Goal: Transaction & Acquisition: Purchase product/service

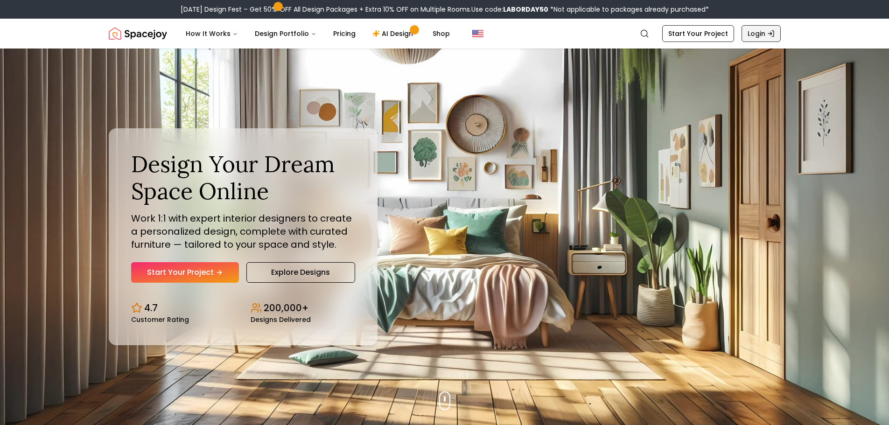
click at [752, 33] on link "Login" at bounding box center [761, 33] width 39 height 17
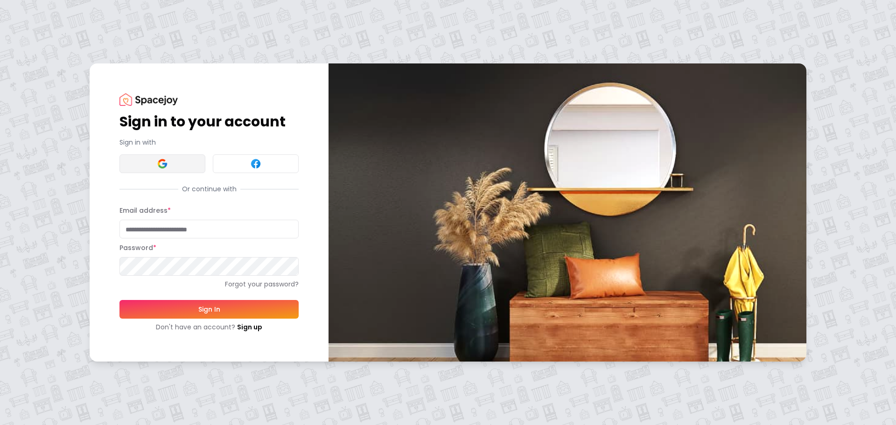
click at [168, 157] on button at bounding box center [162, 163] width 86 height 19
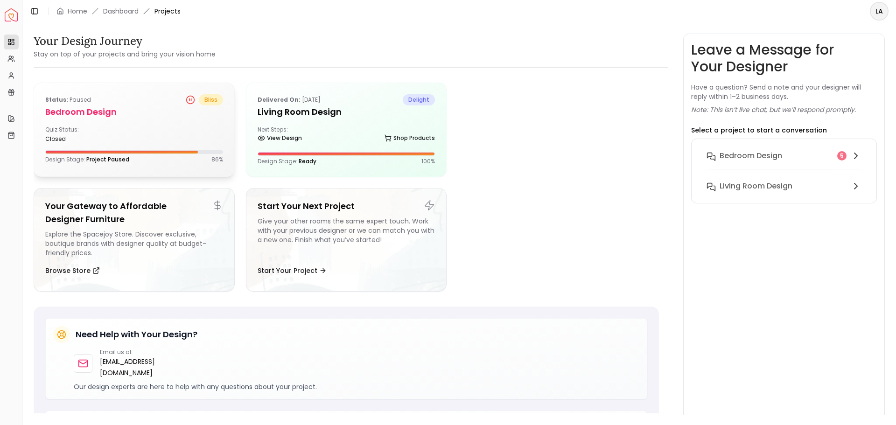
click at [99, 112] on h5 "Bedroom design" at bounding box center [134, 111] width 178 height 13
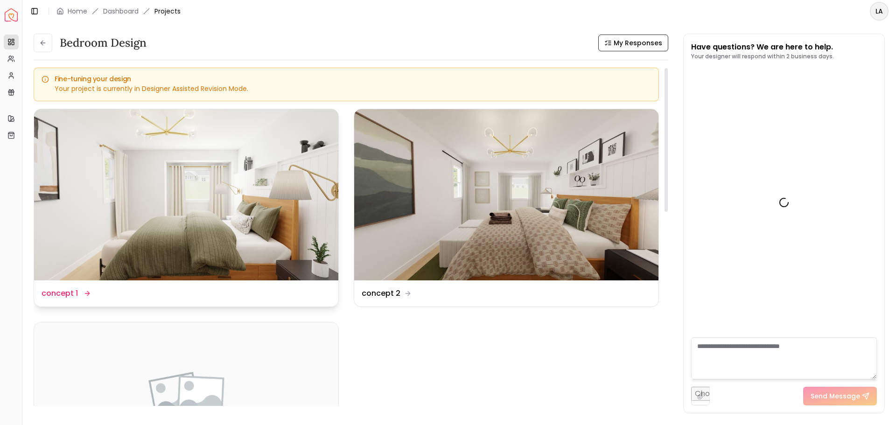
scroll to position [1276, 0]
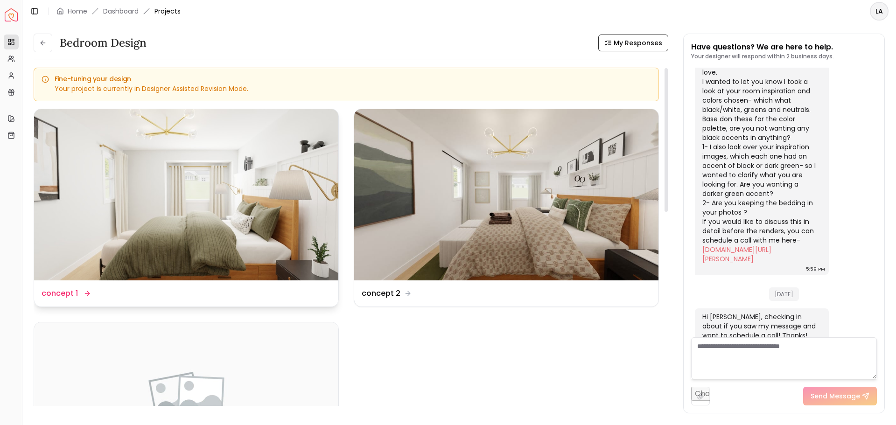
click at [127, 197] on img at bounding box center [186, 194] width 304 height 171
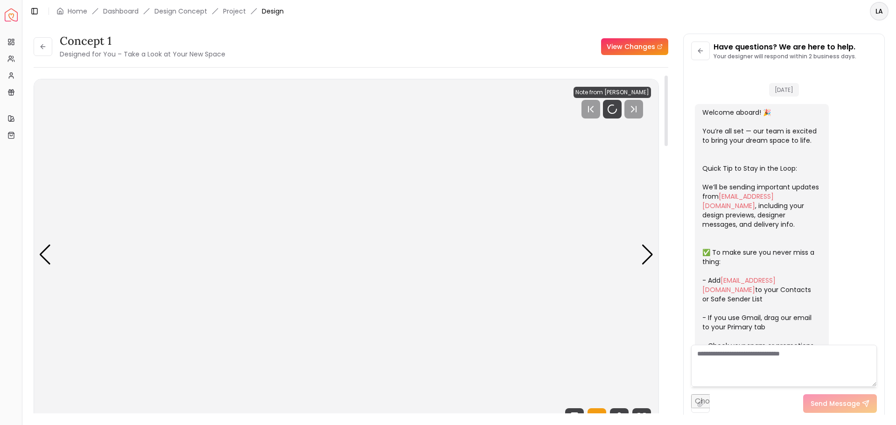
scroll to position [1269, 0]
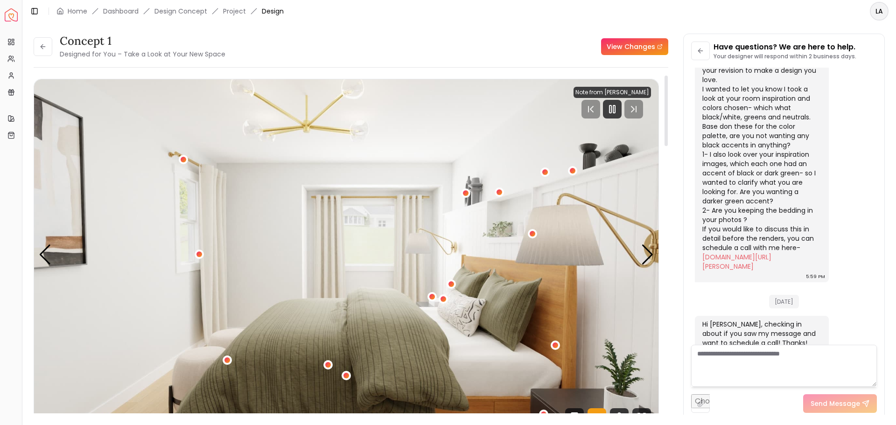
click at [151, 146] on img "1 / 5" at bounding box center [346, 254] width 625 height 351
click at [199, 254] on div "1 / 5" at bounding box center [199, 254] width 7 height 7
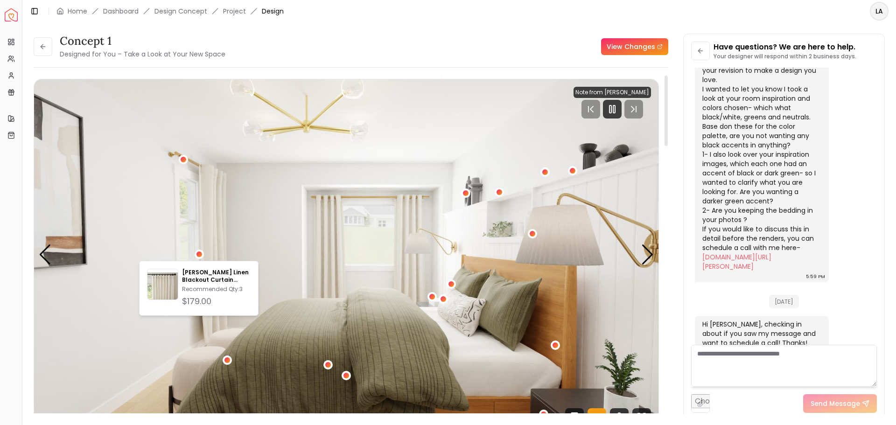
click at [210, 239] on img "1 / 5" at bounding box center [346, 254] width 625 height 351
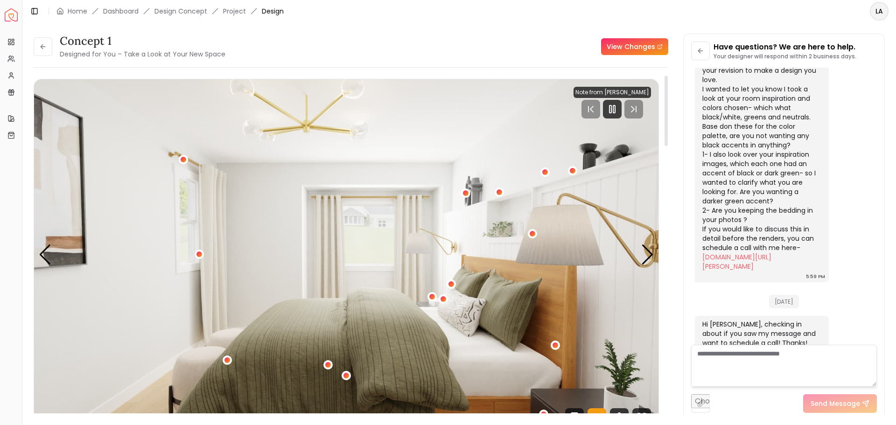
click at [210, 239] on img "1 / 5" at bounding box center [346, 254] width 625 height 351
click at [201, 254] on div "1 / 5" at bounding box center [199, 254] width 7 height 7
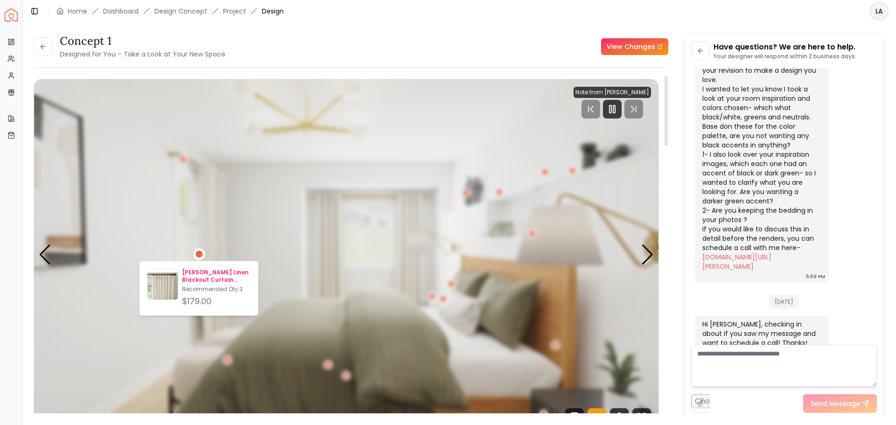
click at [190, 274] on p "Emery Linen Blackout Curtain 50x84" at bounding box center [216, 276] width 69 height 15
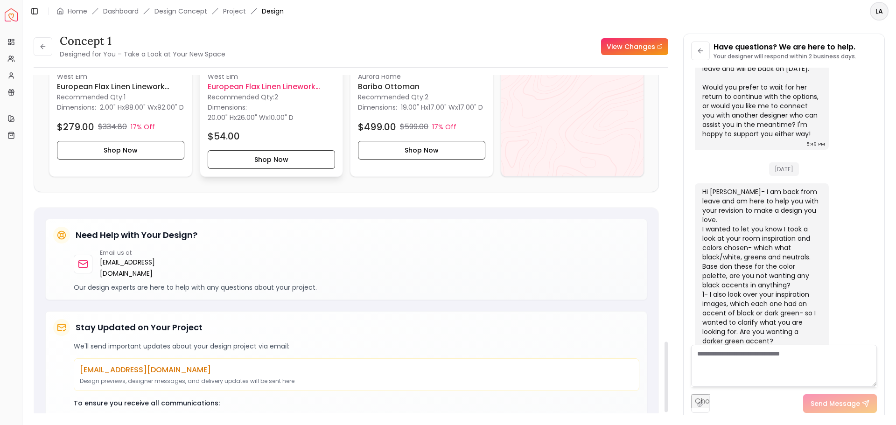
scroll to position [1127, 0]
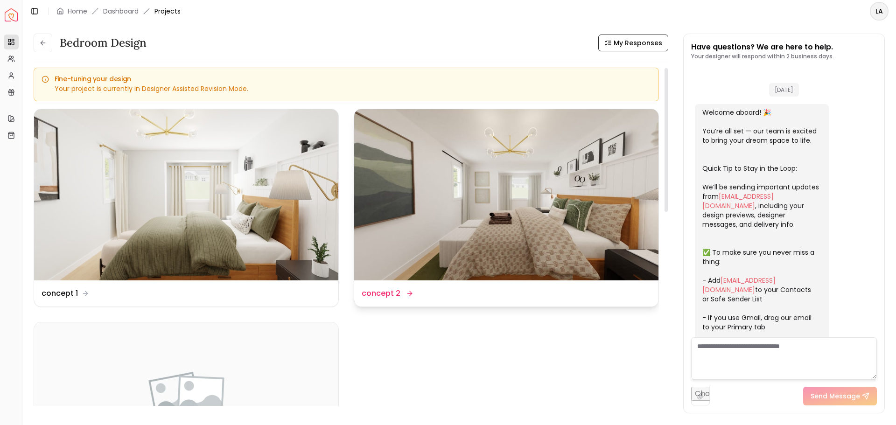
scroll to position [1276, 0]
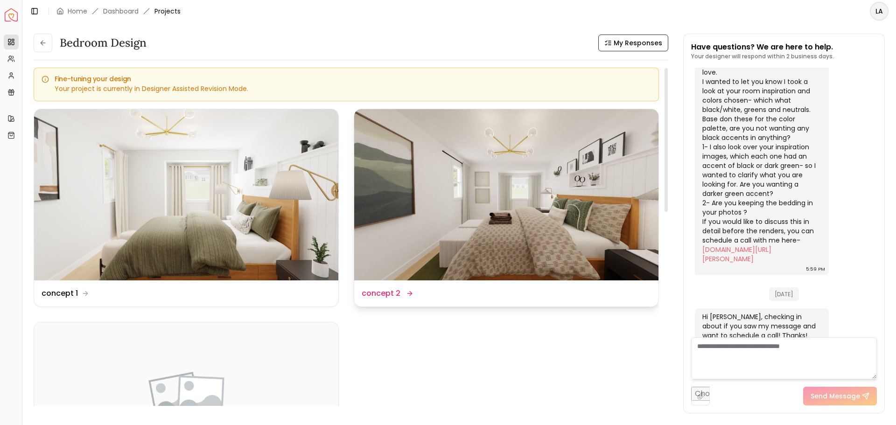
click at [508, 176] on img at bounding box center [506, 194] width 304 height 171
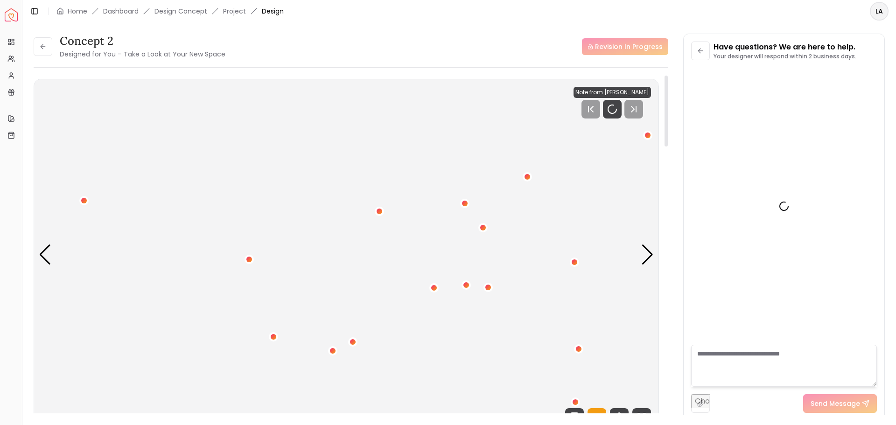
scroll to position [1269, 0]
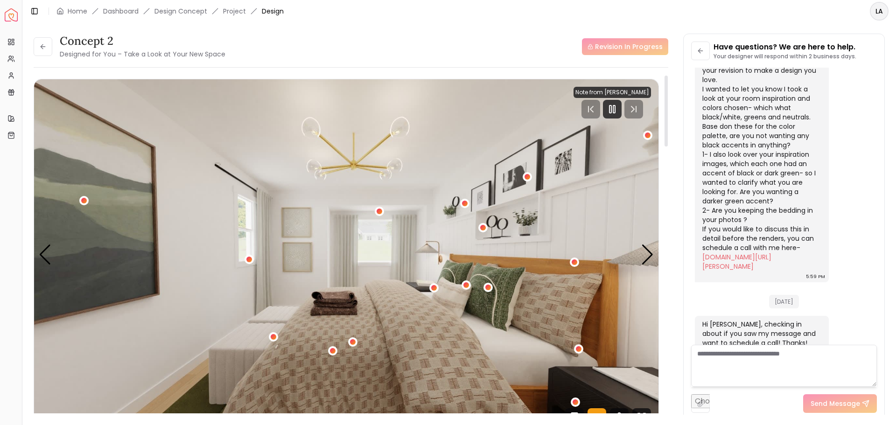
click at [552, 196] on img "1 / 5" at bounding box center [346, 254] width 625 height 351
click at [644, 249] on div "Next slide" at bounding box center [647, 255] width 13 height 21
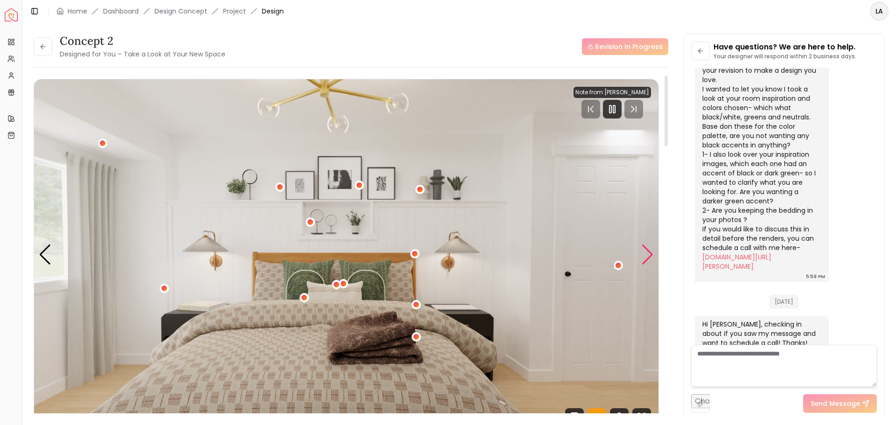
click at [649, 253] on div "Next slide" at bounding box center [647, 255] width 13 height 21
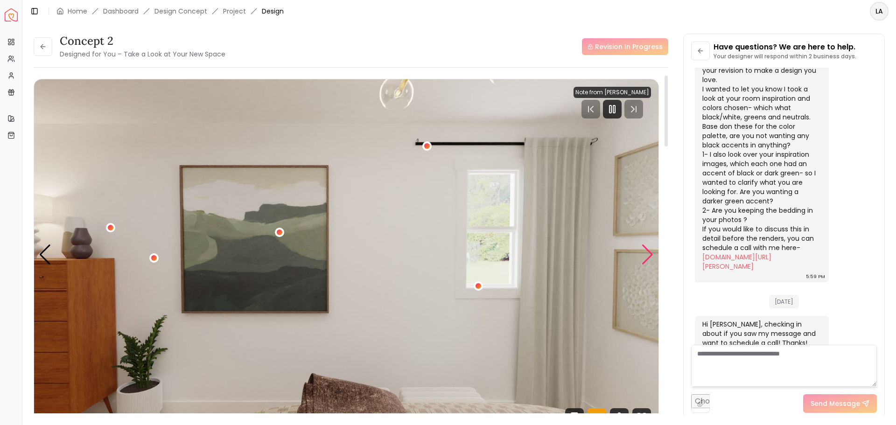
click at [649, 253] on div "Next slide" at bounding box center [647, 255] width 13 height 21
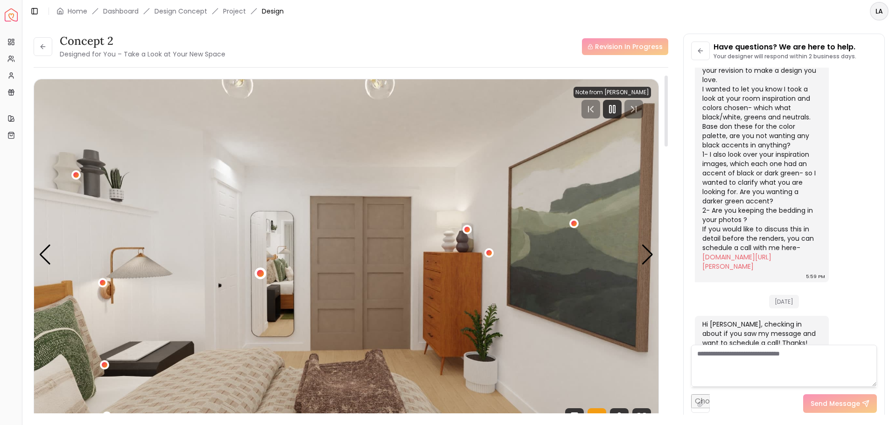
click at [260, 274] on div "4 / 5" at bounding box center [260, 273] width 7 height 7
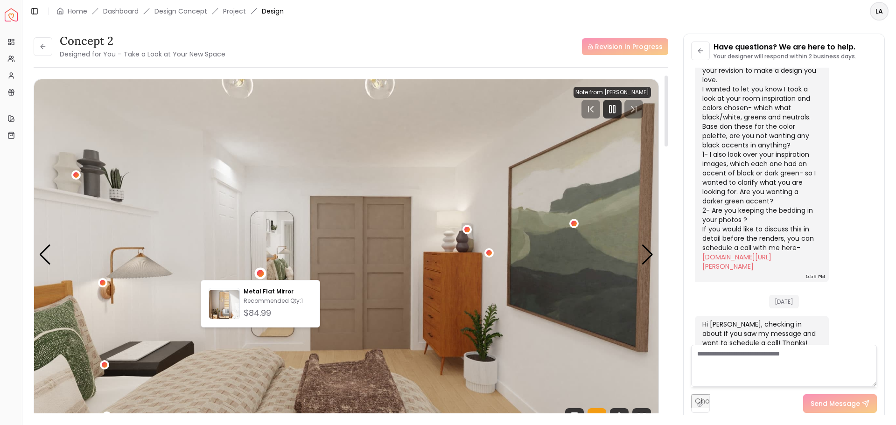
click at [366, 195] on img "4 / 5" at bounding box center [346, 254] width 625 height 351
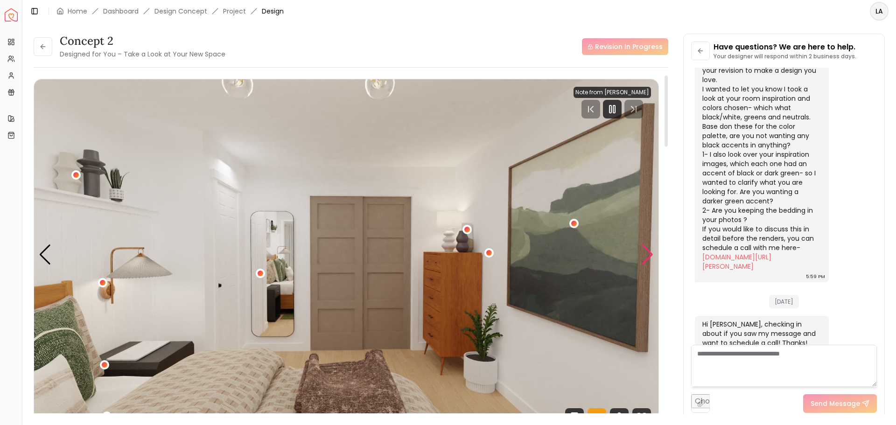
click at [644, 253] on div "Next slide" at bounding box center [647, 255] width 13 height 21
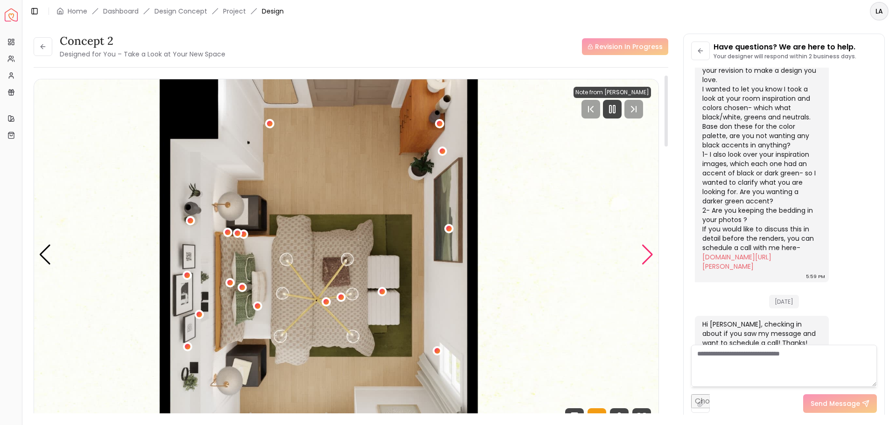
click at [644, 253] on div "Next slide" at bounding box center [647, 255] width 13 height 21
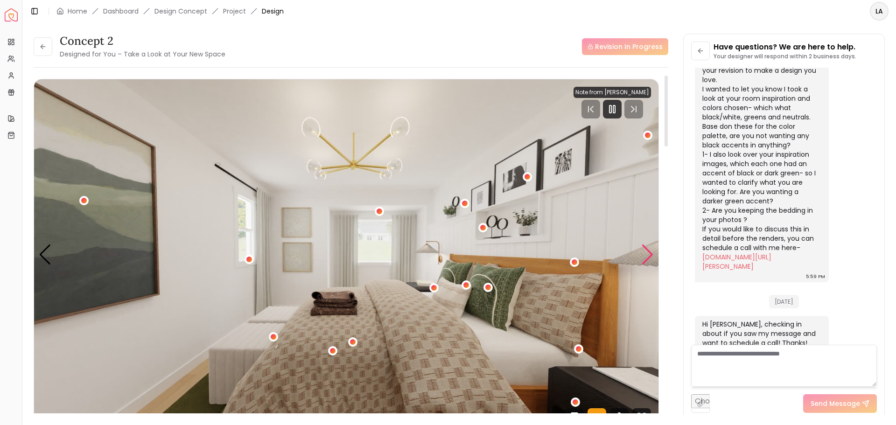
click at [644, 253] on div "Next slide" at bounding box center [647, 255] width 13 height 21
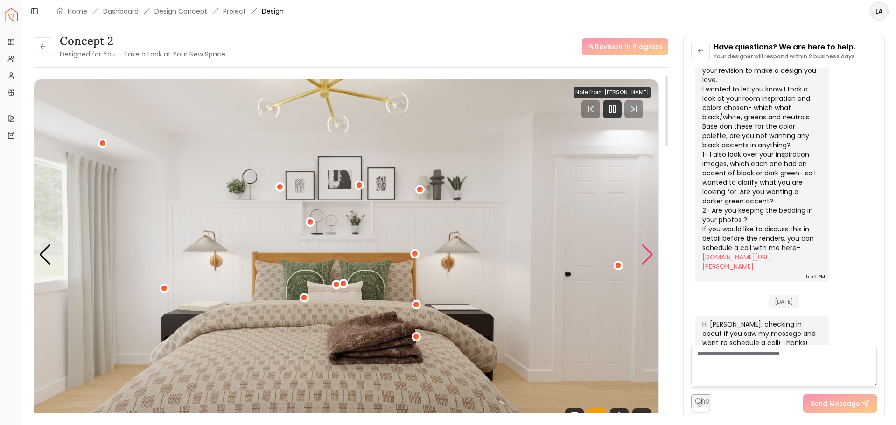
click at [644, 253] on div "Next slide" at bounding box center [647, 255] width 13 height 21
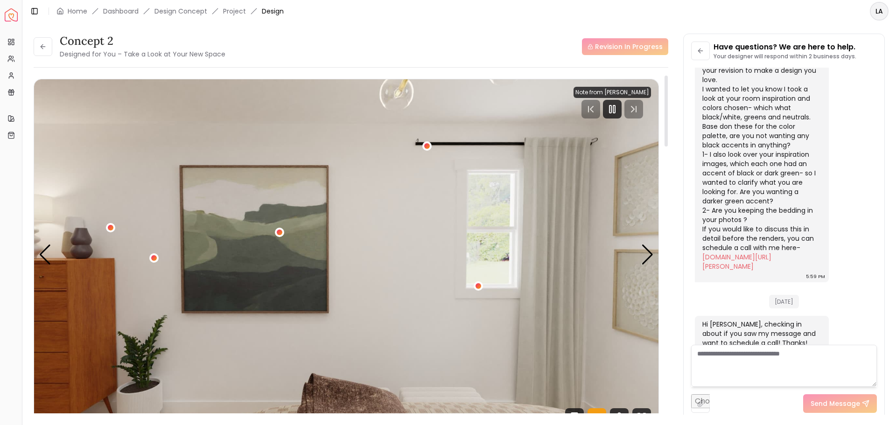
click at [471, 211] on img "3 / 5" at bounding box center [346, 254] width 625 height 351
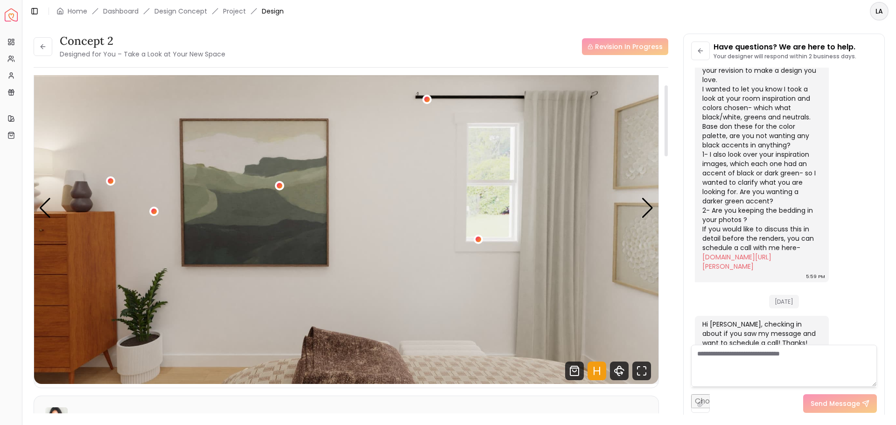
scroll to position [0, 0]
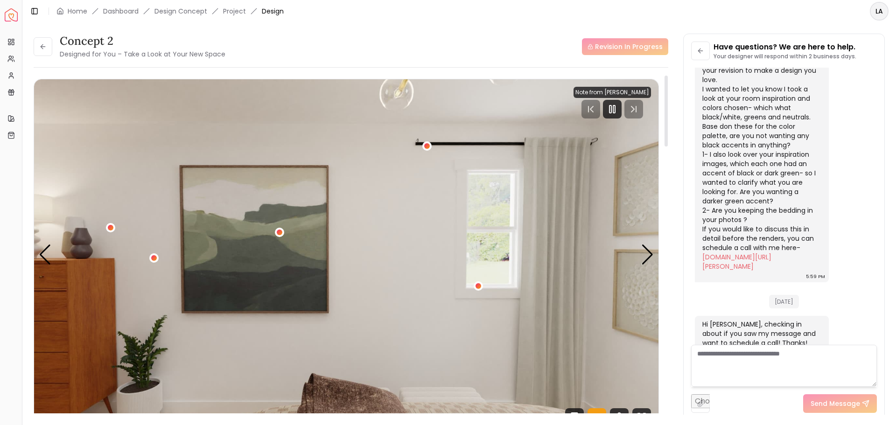
click at [539, 295] on img "3 / 5" at bounding box center [346, 254] width 625 height 351
click at [646, 256] on div "Next slide" at bounding box center [647, 255] width 13 height 21
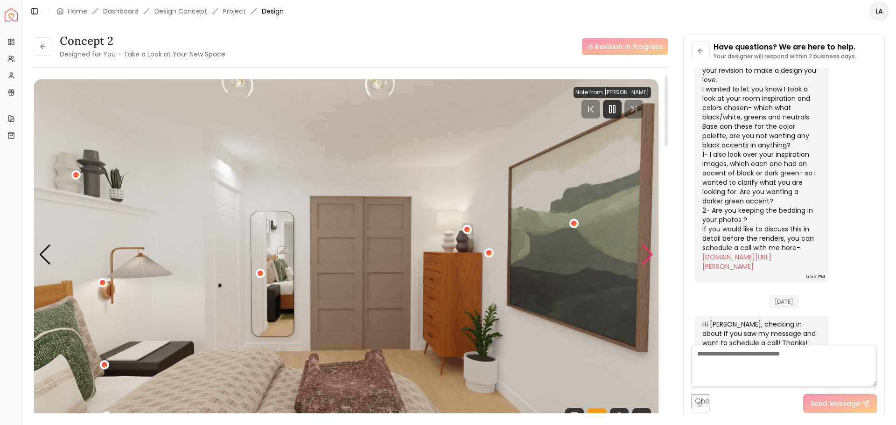
click at [646, 256] on div "Next slide" at bounding box center [647, 255] width 13 height 21
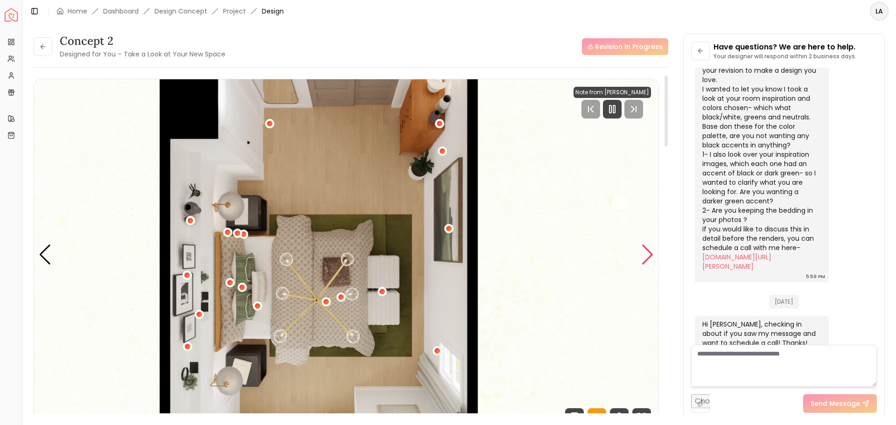
click at [646, 256] on div "Next slide" at bounding box center [647, 255] width 13 height 21
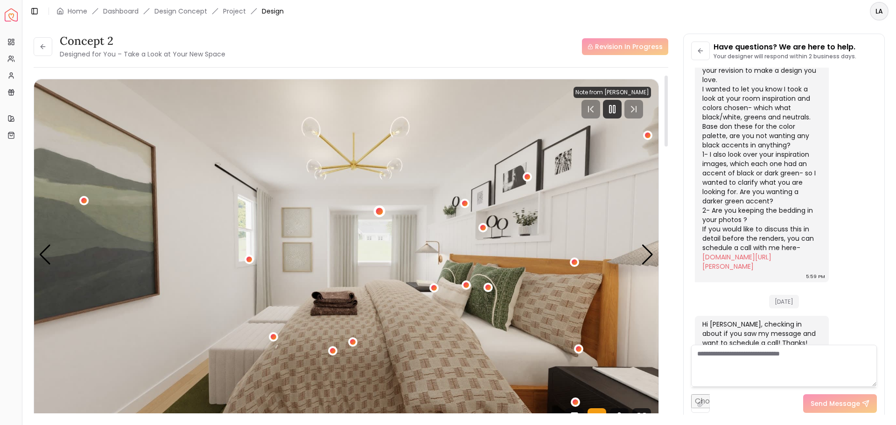
click at [379, 210] on div "1 / 5" at bounding box center [379, 211] width 7 height 7
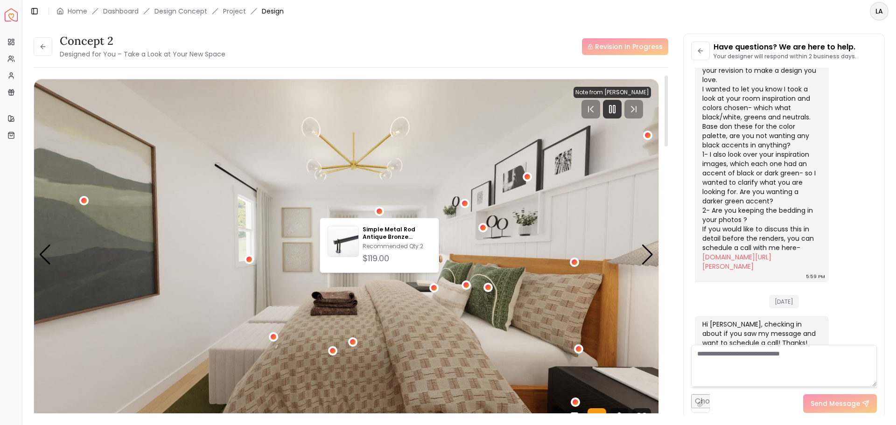
click at [267, 226] on img "1 / 5" at bounding box center [346, 254] width 625 height 351
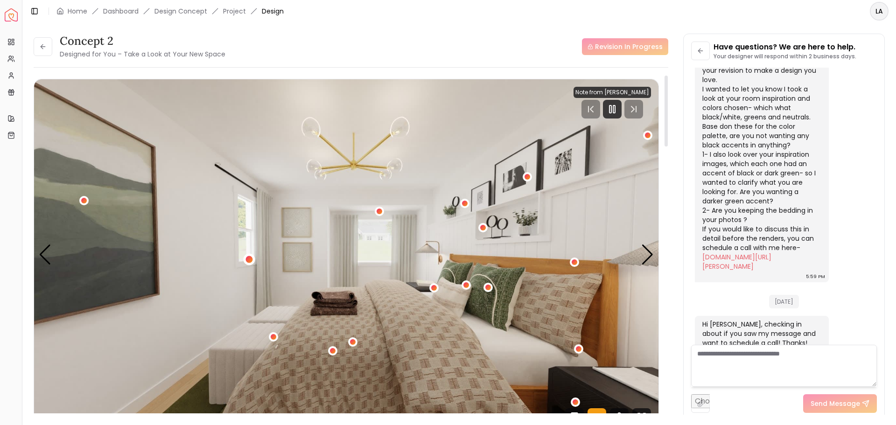
click at [247, 263] on div "1 / 5" at bounding box center [250, 260] width 12 height 12
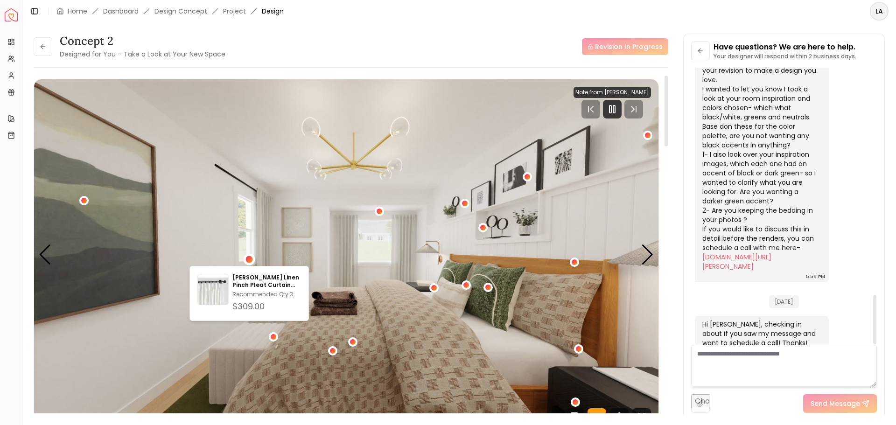
click at [618, 181] on img "1 / 5" at bounding box center [346, 254] width 625 height 351
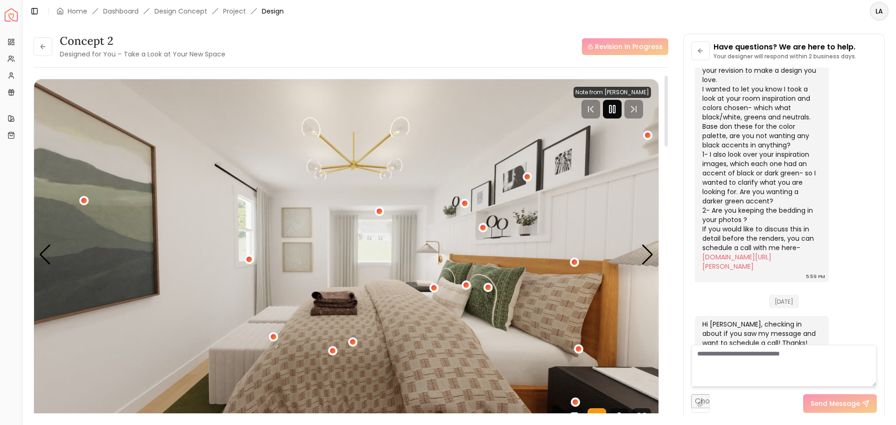
click at [622, 112] on div at bounding box center [612, 109] width 19 height 19
